Goal: Task Accomplishment & Management: Manage account settings

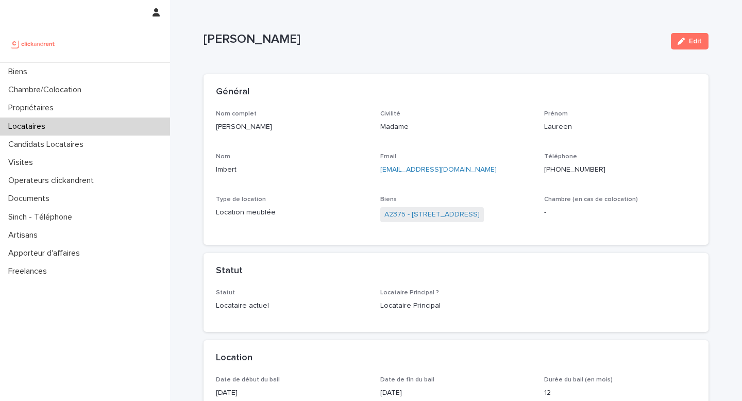
click at [73, 119] on div "Locataires" at bounding box center [85, 126] width 170 height 18
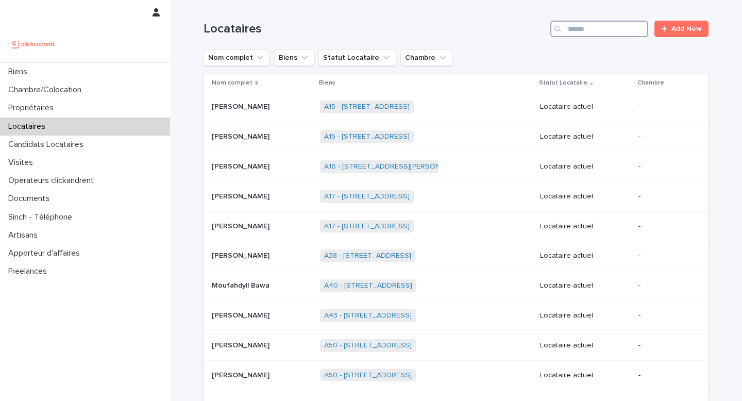
click at [588, 23] on input "Search" at bounding box center [599, 29] width 98 height 16
paste input "**********"
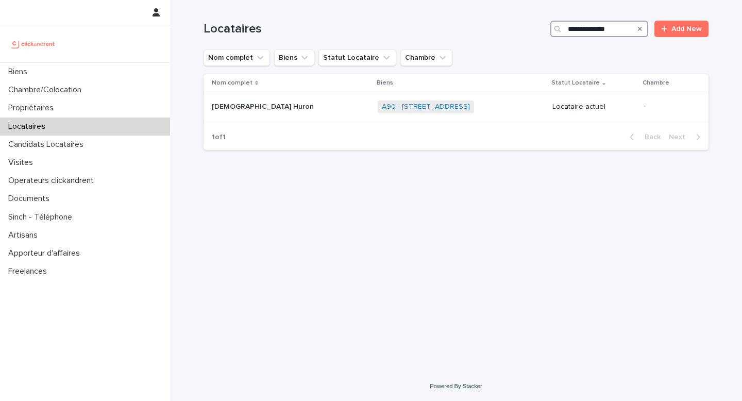
type input "**********"
click at [236, 115] on div "[DEMOGRAPHIC_DATA] Huron [DEMOGRAPHIC_DATA] Huron" at bounding box center [291, 106] width 158 height 17
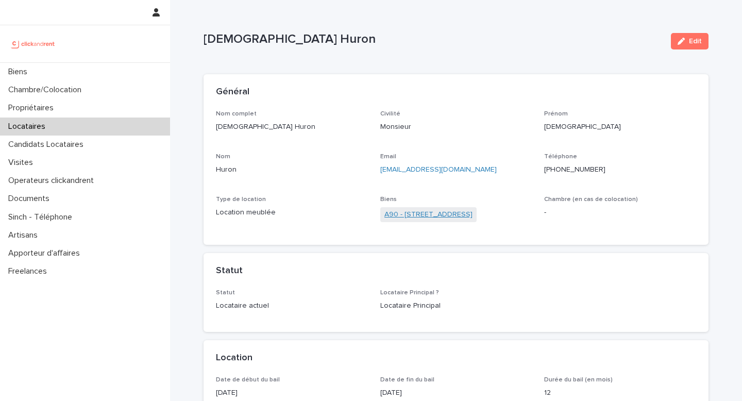
click at [448, 210] on link "A90 - [STREET_ADDRESS]" at bounding box center [428, 214] width 88 height 11
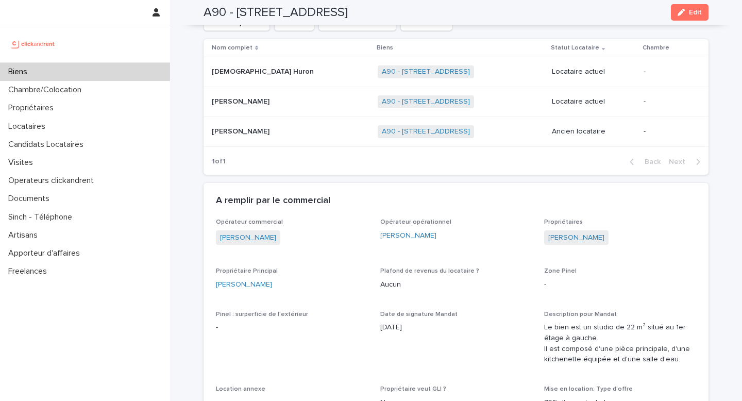
scroll to position [506, 0]
click at [249, 64] on p "[DEMOGRAPHIC_DATA] Huron" at bounding box center [264, 69] width 104 height 11
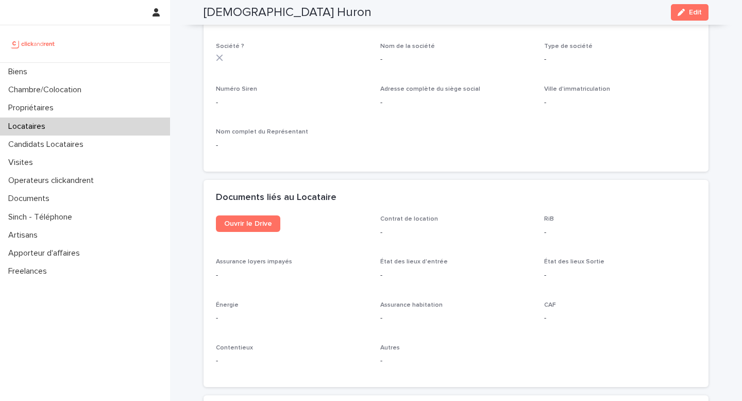
scroll to position [973, 0]
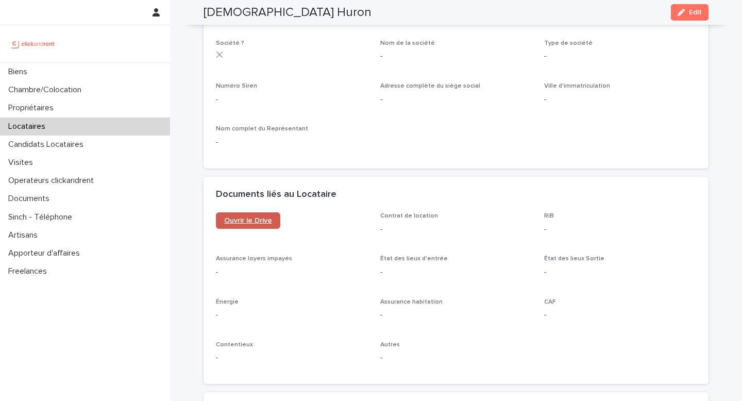
click at [251, 217] on span "Ouvrir le Drive" at bounding box center [248, 220] width 48 height 7
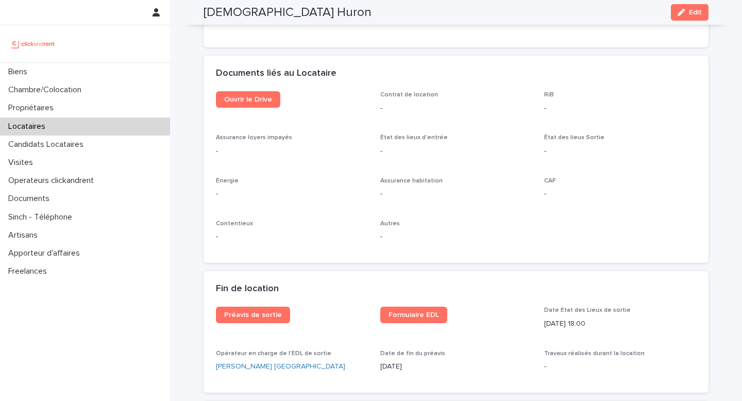
scroll to position [1067, 0]
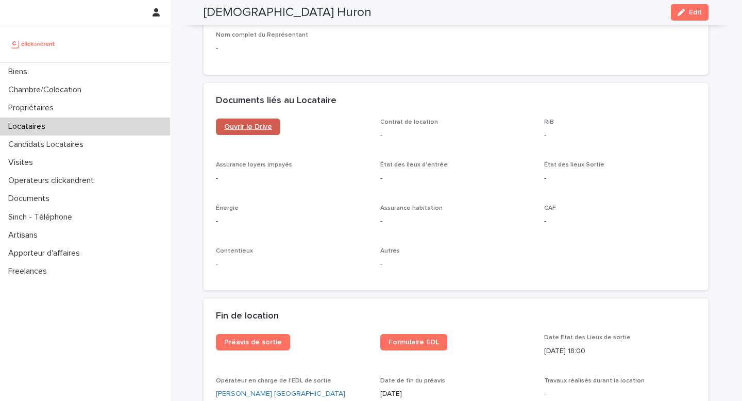
click at [245, 123] on span "Ouvrir le Drive" at bounding box center [248, 126] width 48 height 7
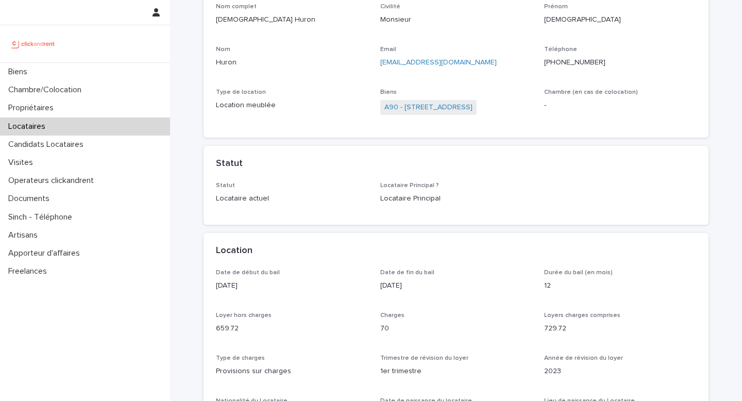
scroll to position [140, 0]
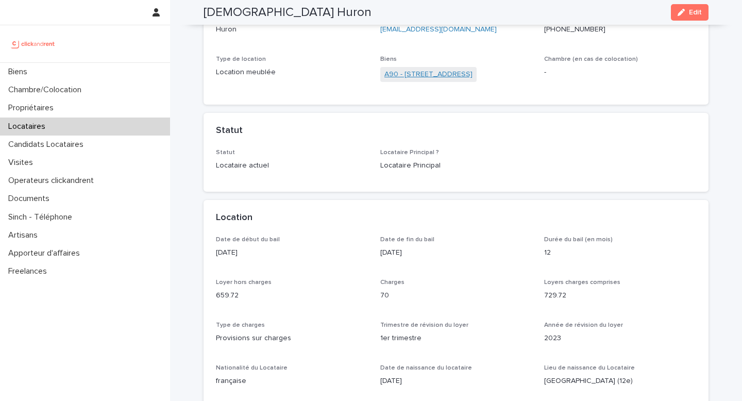
click at [458, 75] on link "A90 - [STREET_ADDRESS]" at bounding box center [428, 74] width 88 height 11
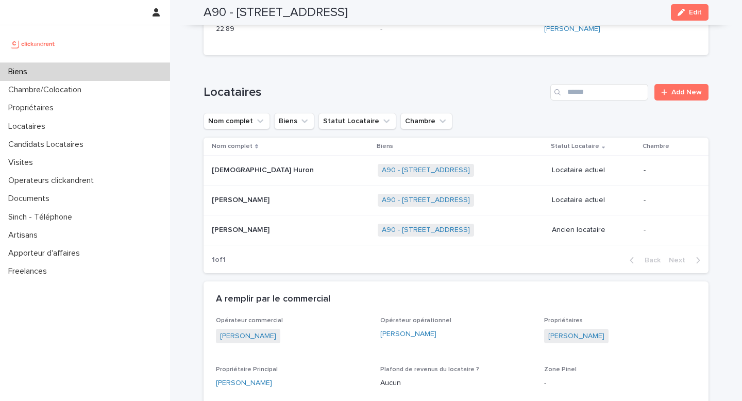
scroll to position [413, 0]
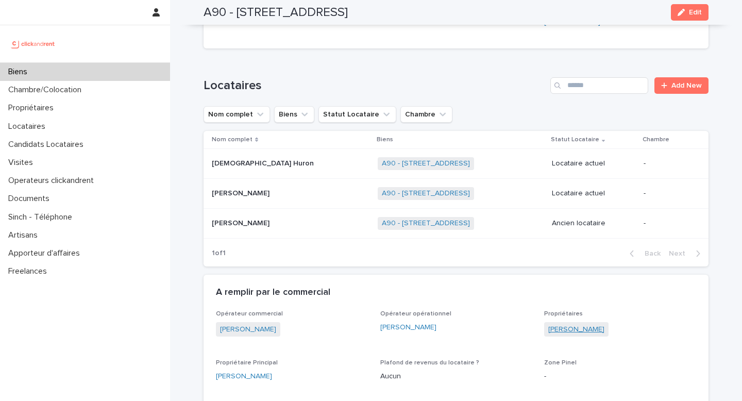
click at [584, 324] on link "[PERSON_NAME]" at bounding box center [576, 329] width 56 height 11
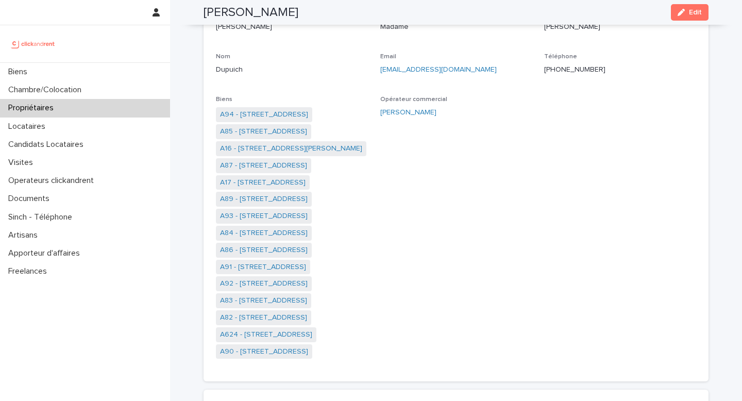
scroll to position [100, 0]
click at [282, 280] on link "A92 - [STREET_ADDRESS]" at bounding box center [264, 283] width 88 height 11
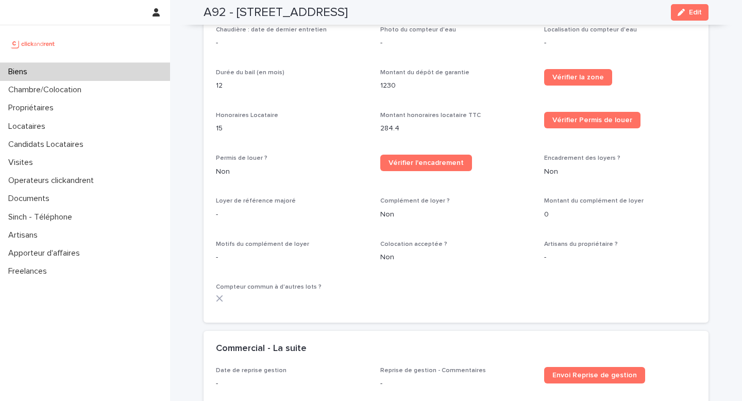
scroll to position [1204, 0]
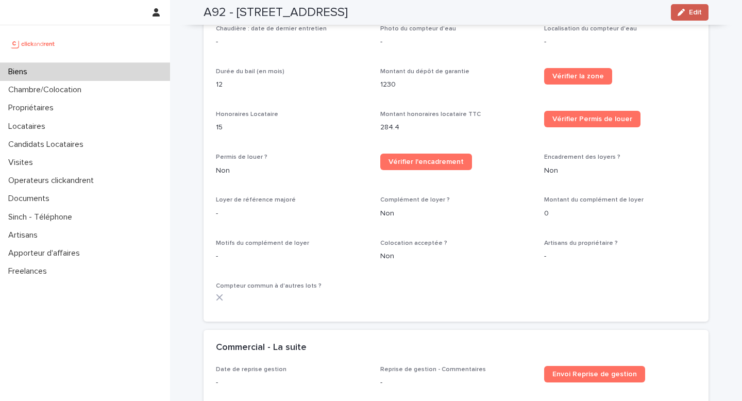
click at [702, 13] on button "Edit" at bounding box center [689, 12] width 38 height 16
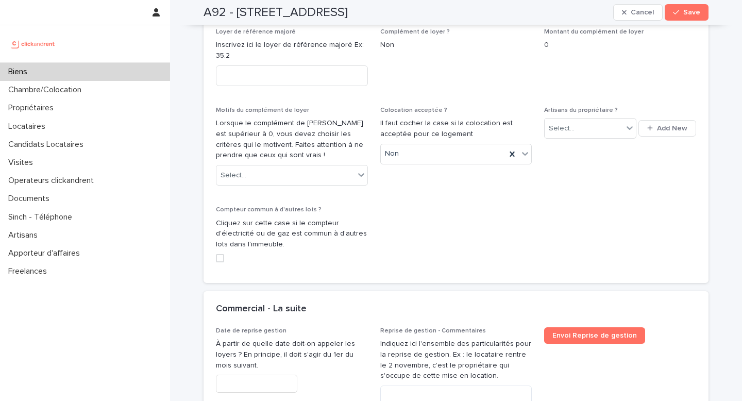
scroll to position [2266, 0]
click at [221, 253] on span at bounding box center [220, 257] width 8 height 8
click at [683, 17] on button "Save" at bounding box center [686, 12] width 44 height 16
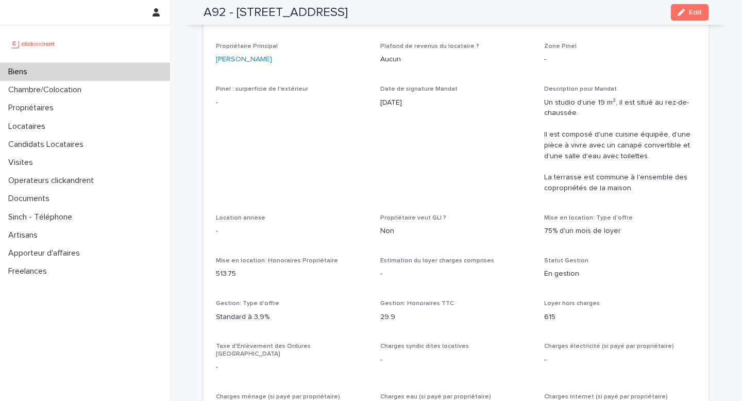
scroll to position [665, 0]
